Goal: Task Accomplishment & Management: Manage account settings

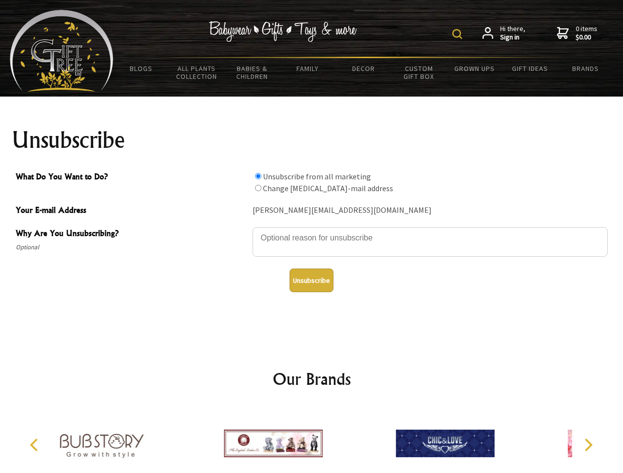
click at [459, 34] on img at bounding box center [457, 34] width 10 height 10
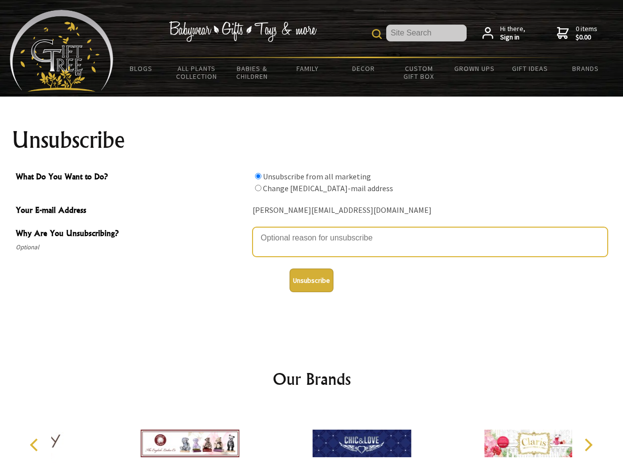
click at [312, 231] on textarea "Why Are You Unsubscribing?" at bounding box center [430, 242] width 355 height 30
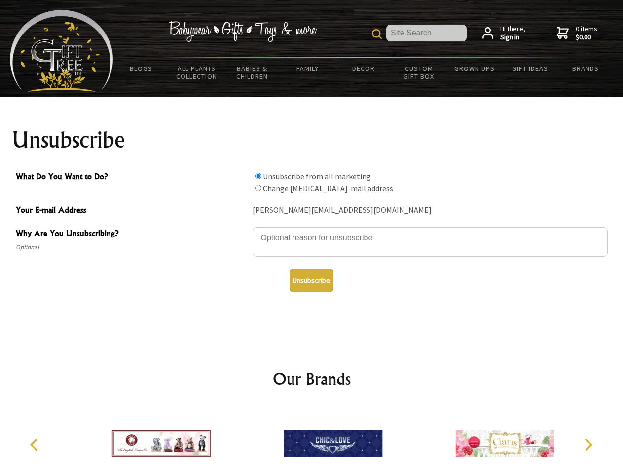
click at [258, 176] on input "What Do You Want to Do?" at bounding box center [258, 176] width 6 height 6
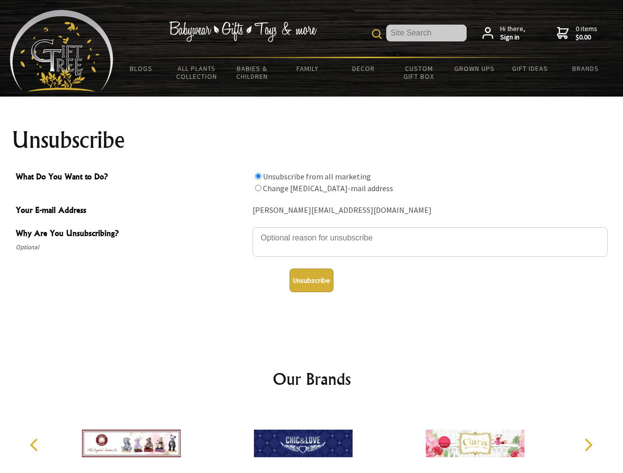
click at [258, 188] on input "What Do You Want to Do?" at bounding box center [258, 188] width 6 height 6
radio input "true"
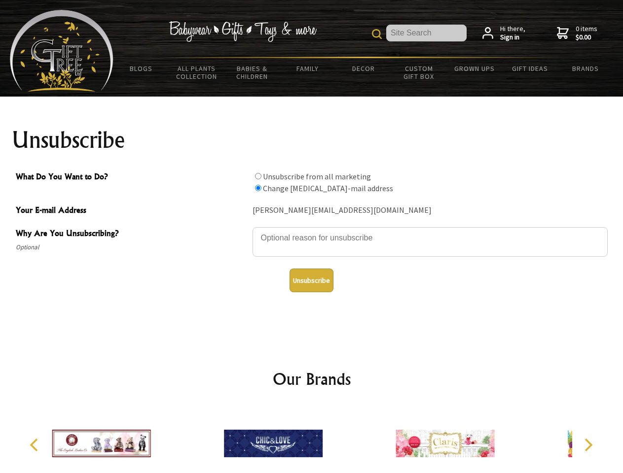
click at [311, 281] on button "Unsubscribe" at bounding box center [311, 281] width 44 height 24
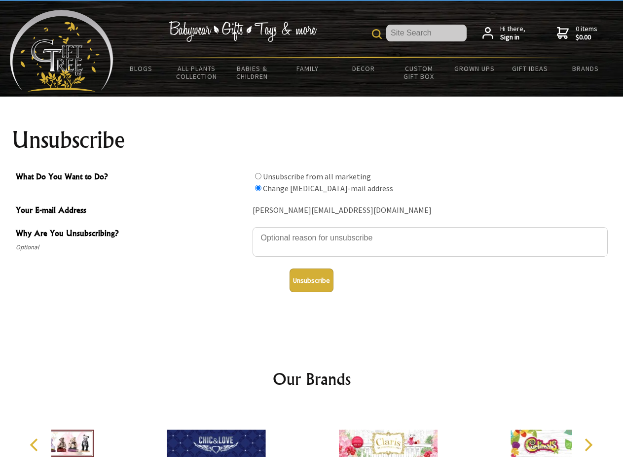
click at [312, 440] on div at bounding box center [388, 445] width 172 height 77
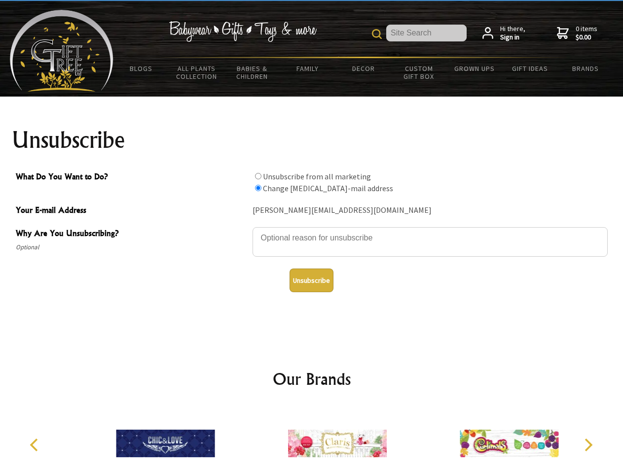
click at [36, 445] on icon "Previous" at bounding box center [35, 445] width 13 height 13
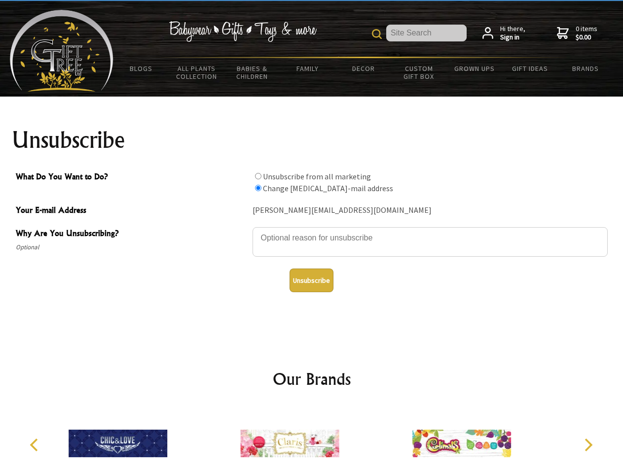
click at [588, 445] on icon "Next" at bounding box center [587, 445] width 13 height 13
